Goal: Navigation & Orientation: Find specific page/section

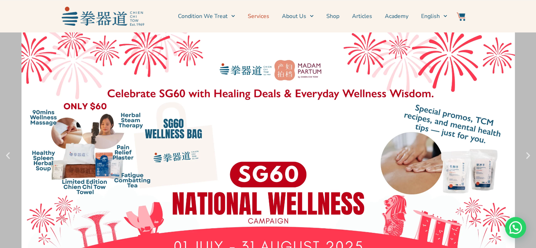
click at [262, 16] on link "Services" at bounding box center [259, 16] width 22 height 18
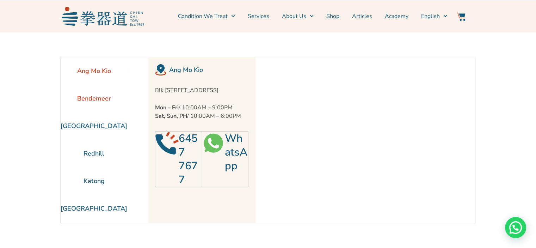
click at [85, 98] on li "Bendemeer" at bounding box center [94, 99] width 67 height 28
click at [88, 116] on li "[GEOGRAPHIC_DATA]" at bounding box center [94, 126] width 67 height 28
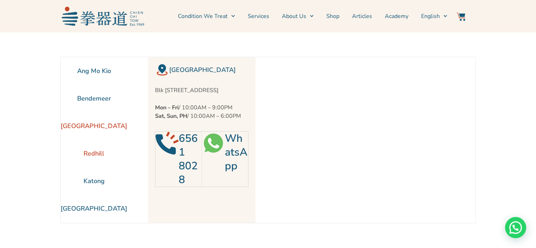
click at [92, 152] on li "Redhill" at bounding box center [94, 154] width 67 height 28
click at [93, 175] on li "Katong" at bounding box center [94, 181] width 67 height 28
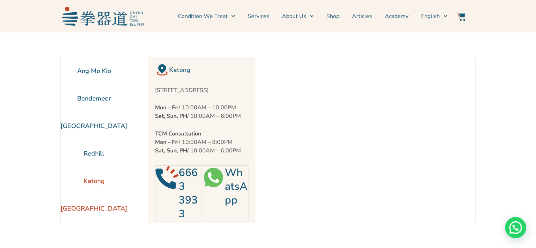
click at [98, 210] on li "[GEOGRAPHIC_DATA]" at bounding box center [94, 209] width 67 height 28
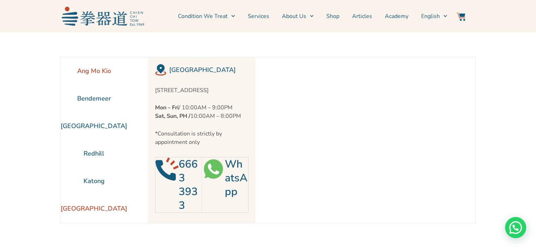
click at [93, 72] on li "Ang Mo Kio" at bounding box center [94, 71] width 67 height 28
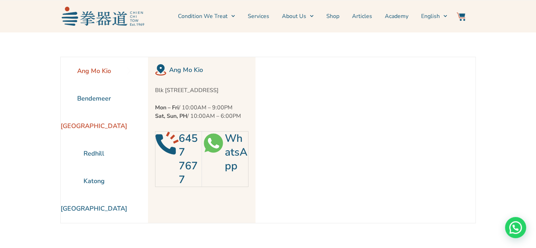
click at [92, 123] on li "[GEOGRAPHIC_DATA]" at bounding box center [94, 126] width 67 height 28
